Goal: Information Seeking & Learning: Learn about a topic

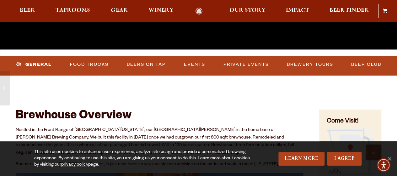
scroll to position [179, 0]
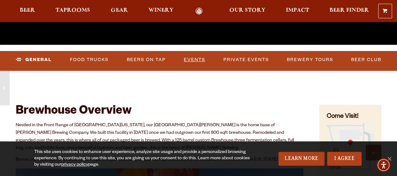
click at [199, 57] on link "Events" at bounding box center [194, 59] width 26 height 14
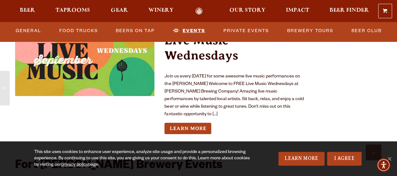
scroll to position [2332, 0]
click at [205, 129] on link "Learn More" at bounding box center [188, 128] width 47 height 12
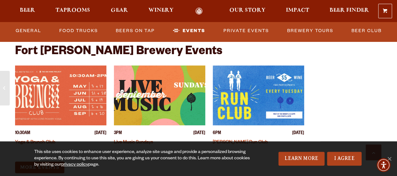
scroll to position [2448, 0]
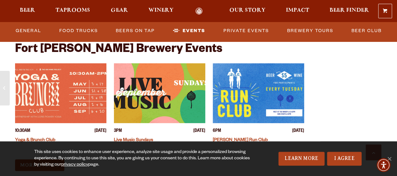
click at [147, 106] on img "View event details" at bounding box center [159, 93] width 91 height 60
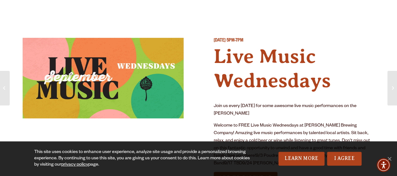
scroll to position [1, 0]
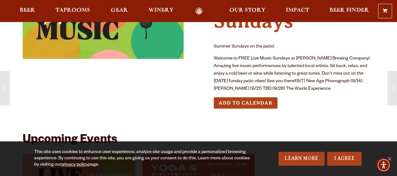
scroll to position [68, 0]
